Goal: Information Seeking & Learning: Compare options

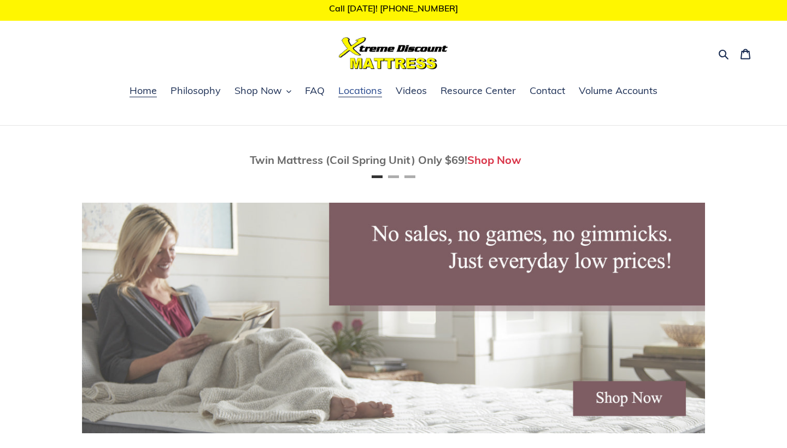
scroll to position [0, 130]
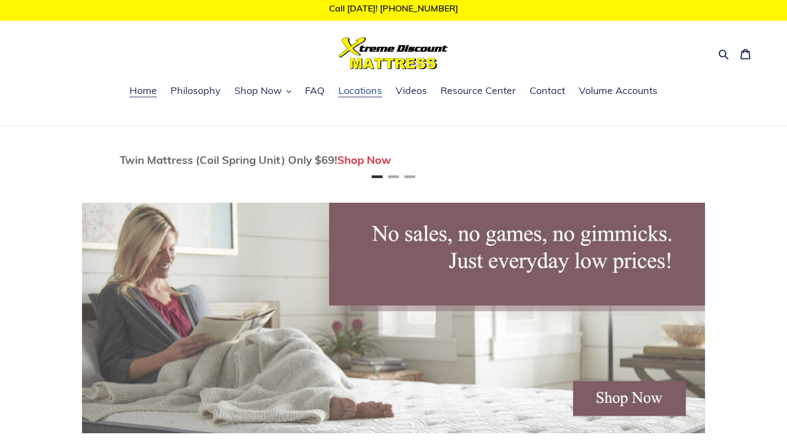
click at [350, 95] on span "Locations" at bounding box center [360, 90] width 44 height 13
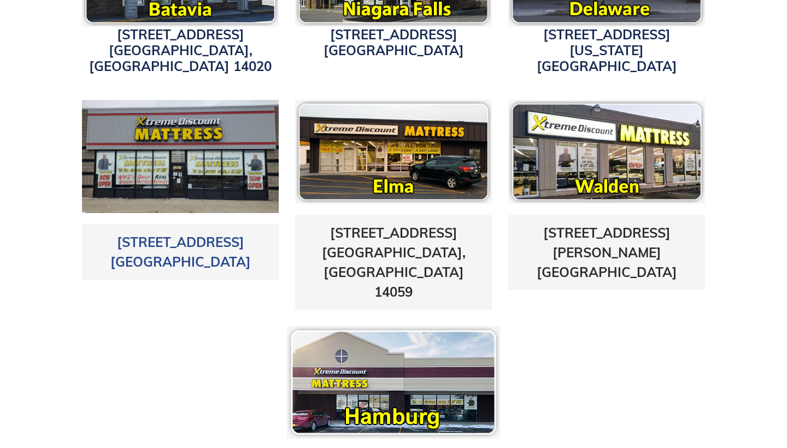
scroll to position [488, 0]
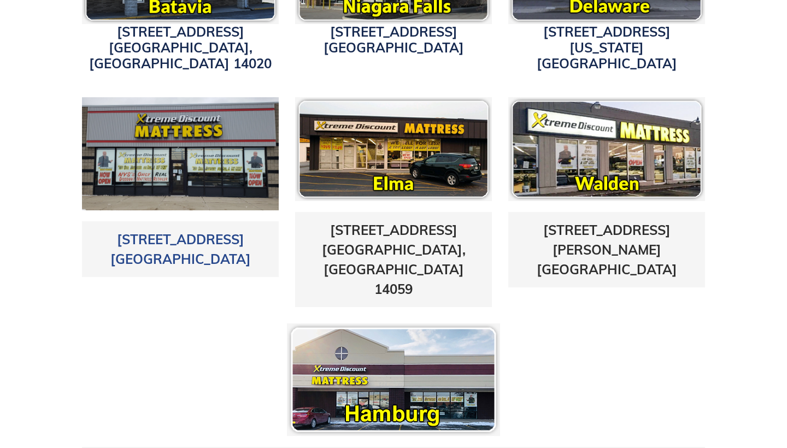
click at [165, 230] on h3 "5433 Transit Road East Amherst, NY 14221" at bounding box center [180, 249] width 180 height 39
click at [173, 231] on link "5433 Transit Road East Amherst, NY 14221" at bounding box center [180, 249] width 140 height 36
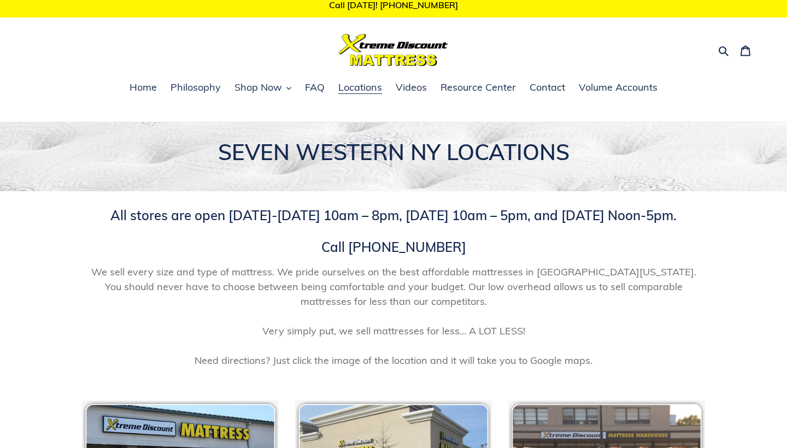
scroll to position [6, 0]
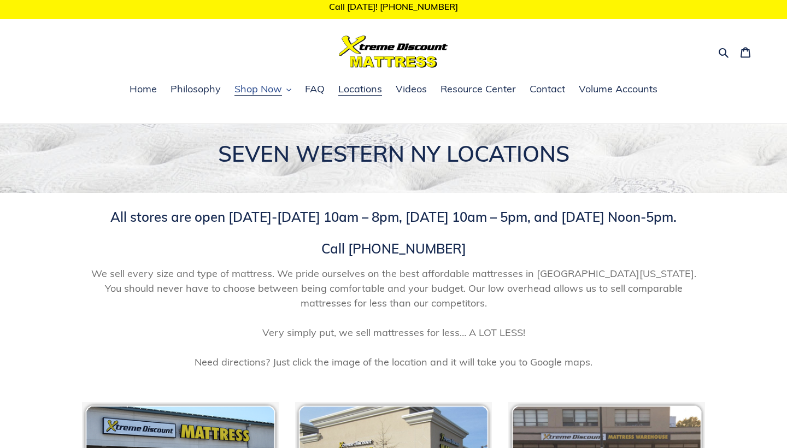
click at [286, 94] on button "Shop Now" at bounding box center [263, 89] width 68 height 16
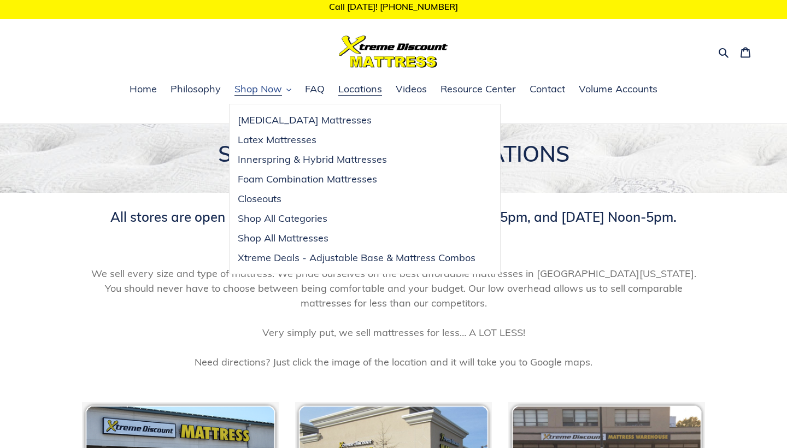
scroll to position [7, 0]
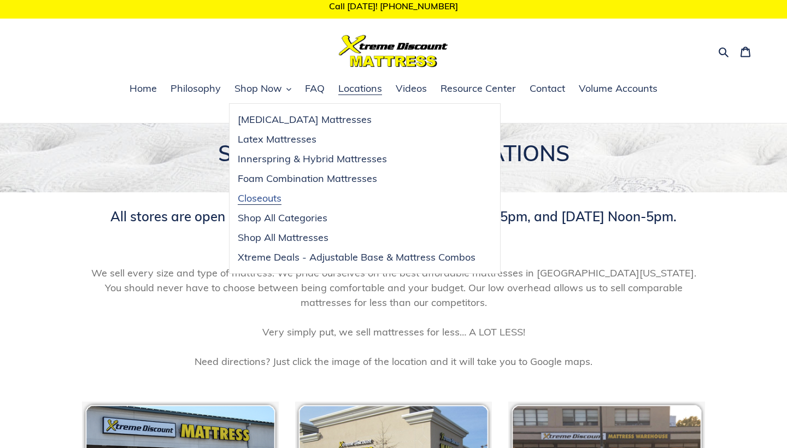
click at [262, 203] on span "Closeouts" at bounding box center [260, 198] width 44 height 13
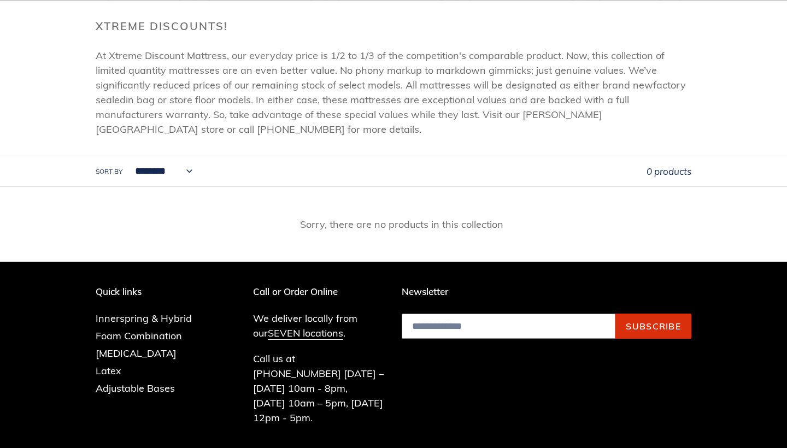
scroll to position [191, 0]
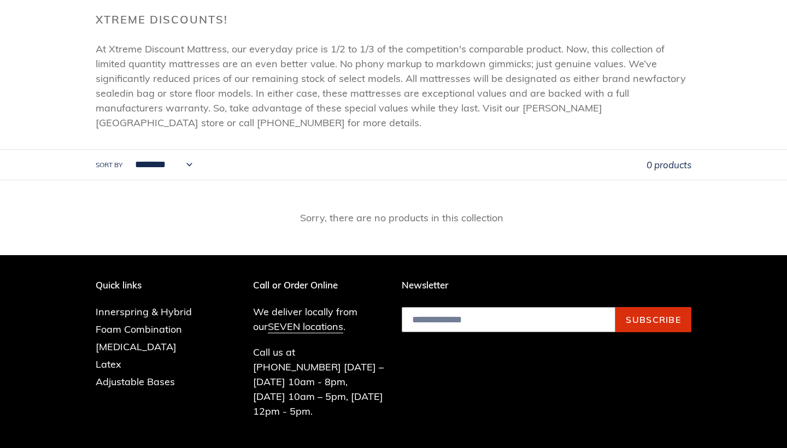
select select "**********"
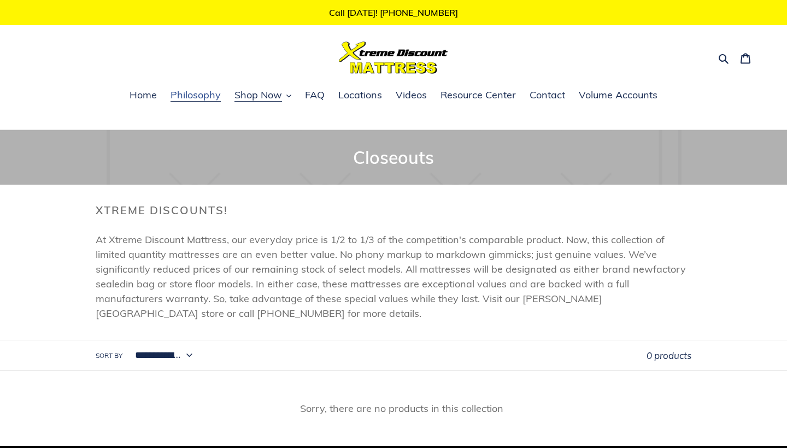
scroll to position [0, 0]
click at [276, 100] on span "Shop Now" at bounding box center [258, 95] width 48 height 13
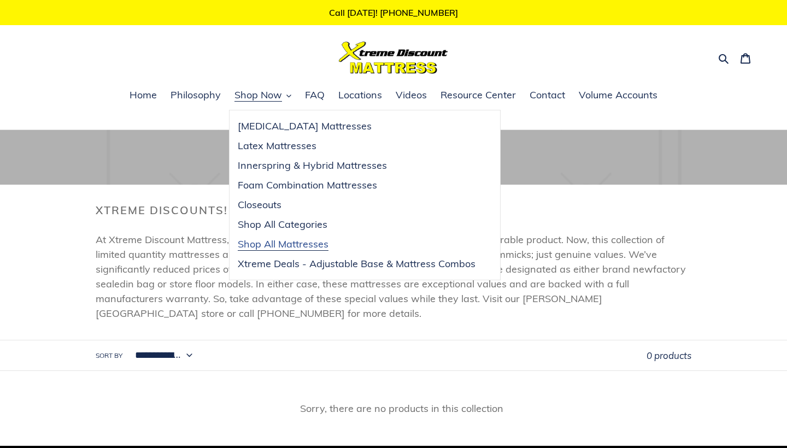
click at [292, 244] on span "Shop All Mattresses" at bounding box center [283, 244] width 91 height 13
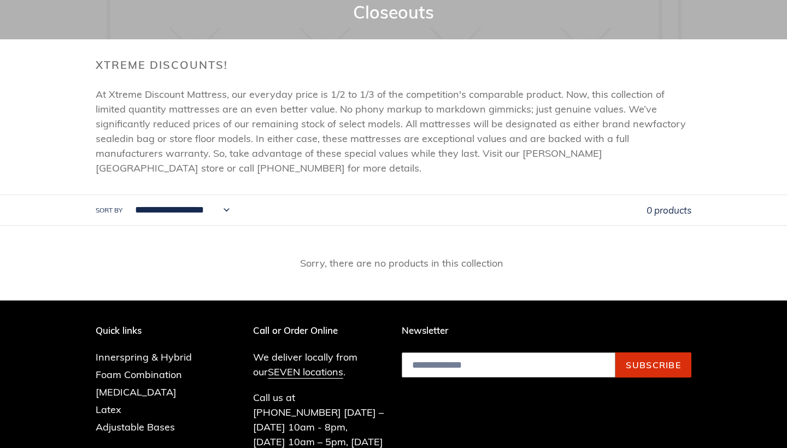
scroll to position [142, 0]
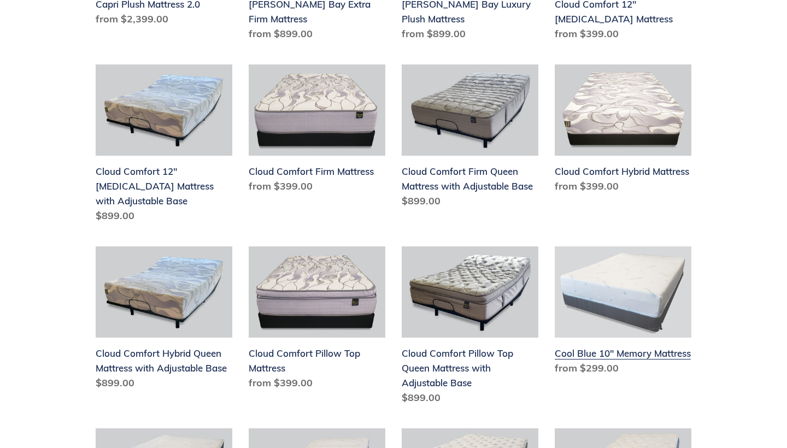
scroll to position [881, 0]
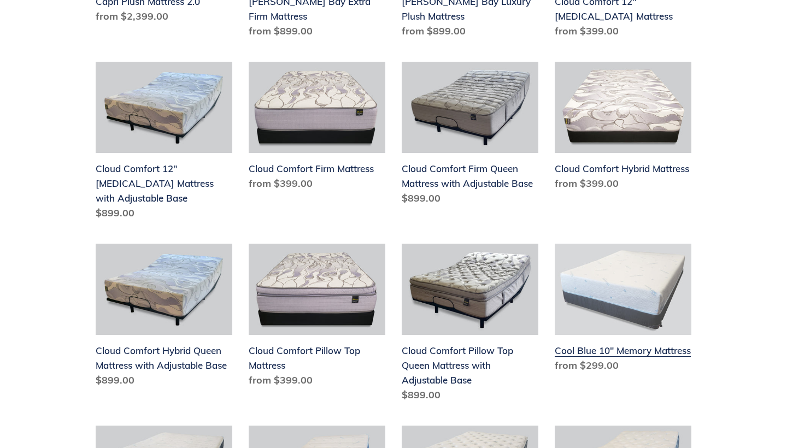
click at [571, 366] on link "Cool Blue 10" Memory Mattress" at bounding box center [623, 310] width 137 height 133
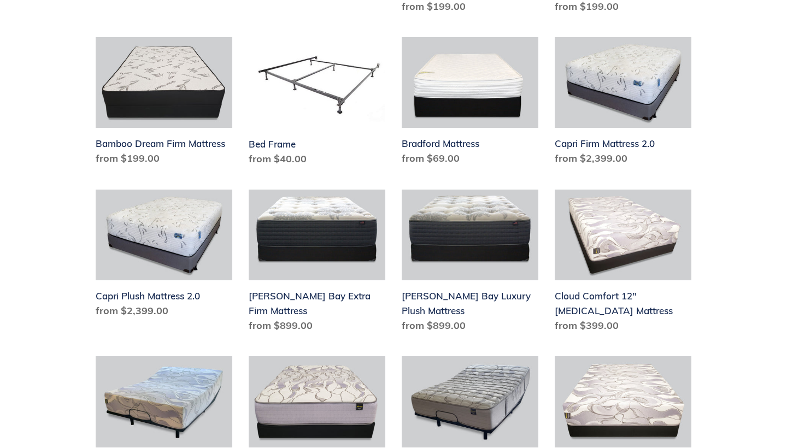
scroll to position [586, 0]
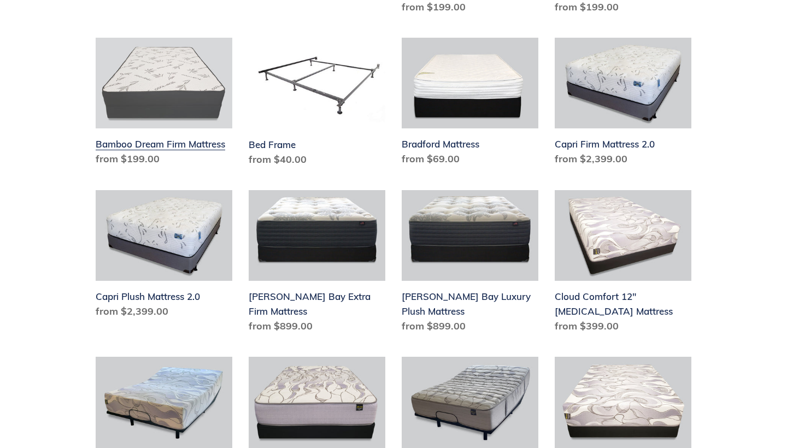
click at [146, 154] on link "Bamboo Dream Firm Mattress" at bounding box center [164, 104] width 137 height 133
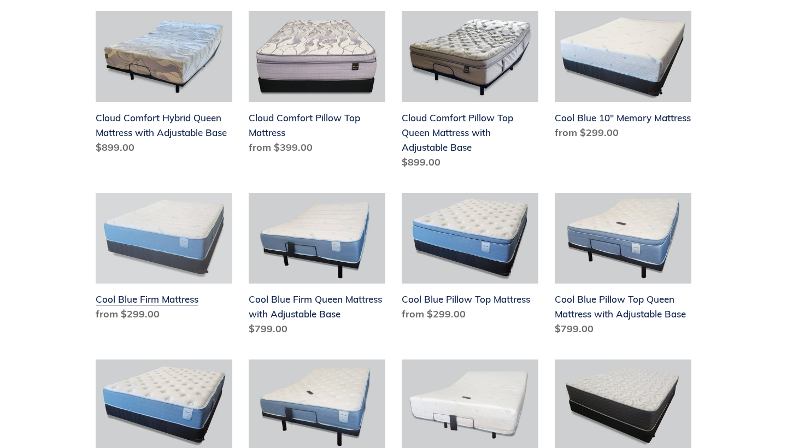
scroll to position [1114, 0]
click at [154, 306] on link "Cool Blue Firm Mattress" at bounding box center [164, 258] width 137 height 133
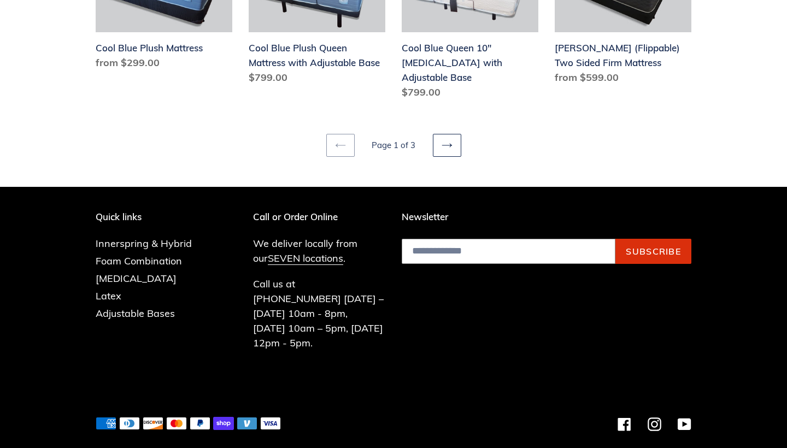
scroll to position [1532, 0]
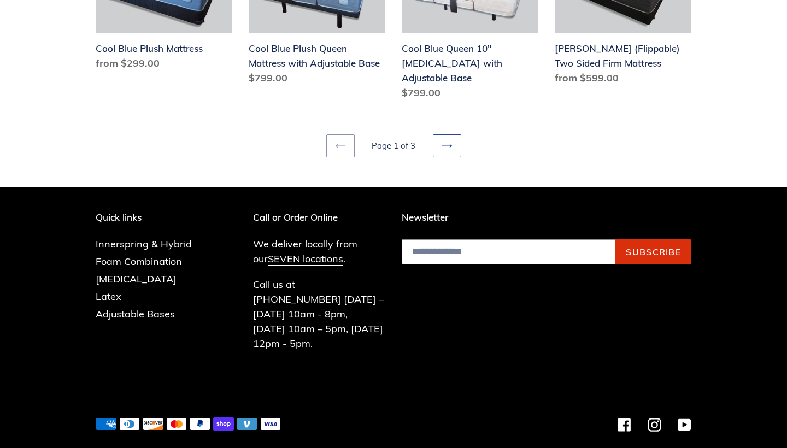
click at [442, 140] on icon at bounding box center [447, 145] width 11 height 11
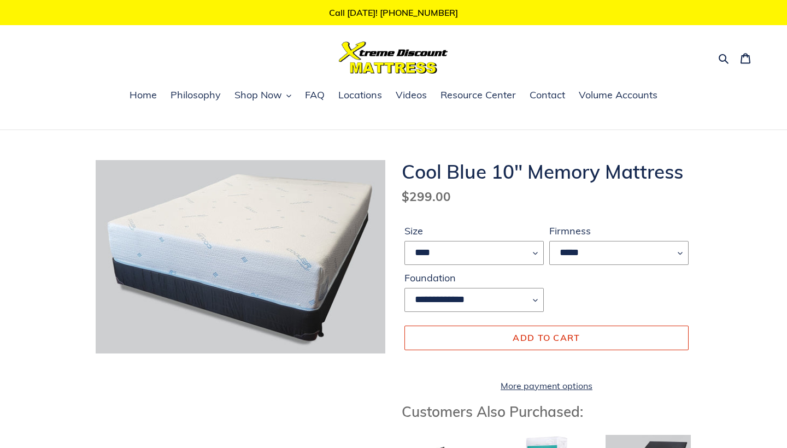
scroll to position [1, 0]
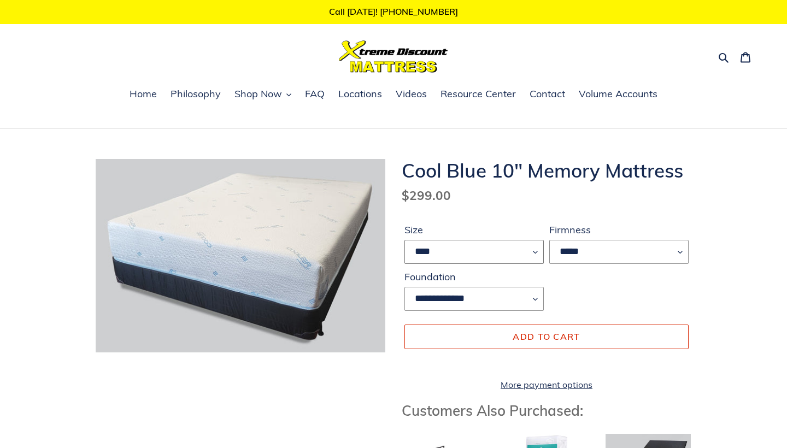
select select "*****"
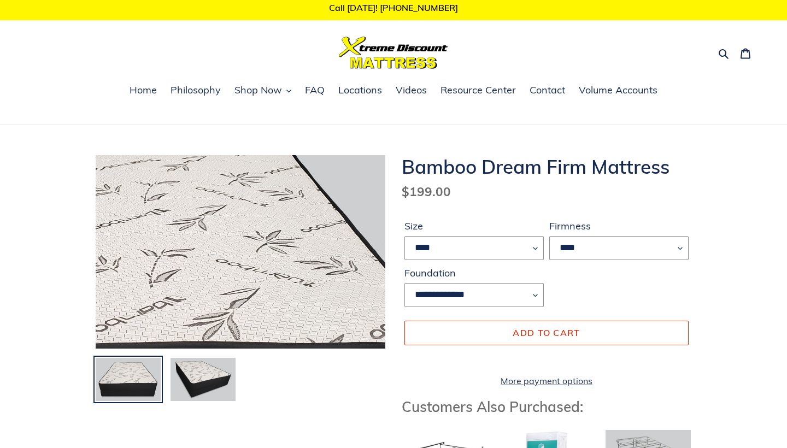
scroll to position [10, 0]
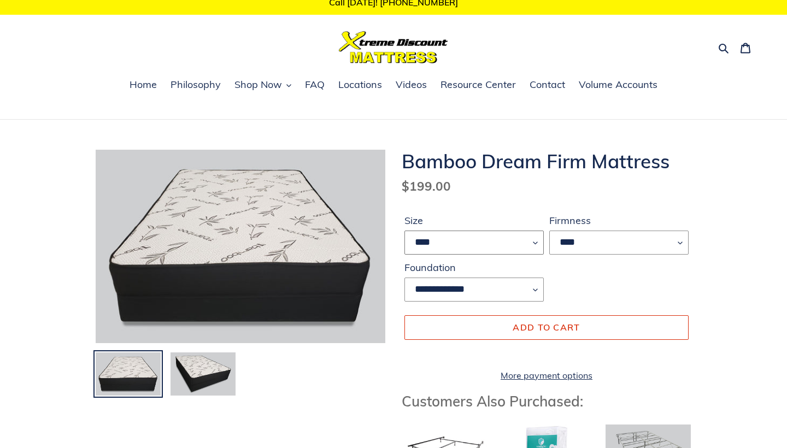
select select "*****"
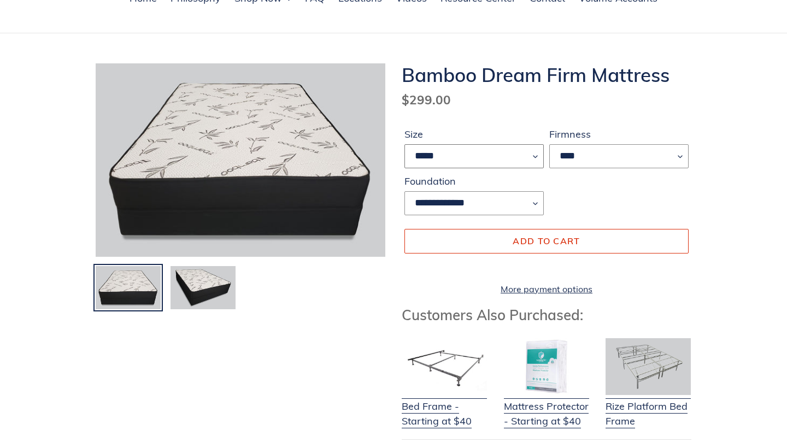
scroll to position [94, 0]
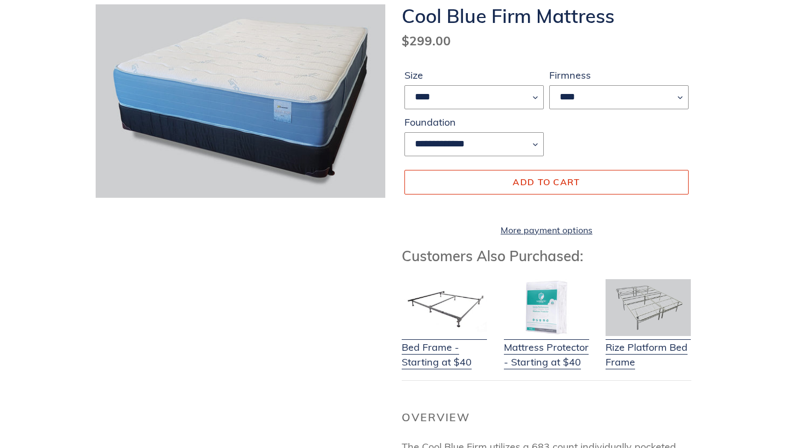
scroll to position [156, 0]
select select "*****"
